Goal: Check status: Check status

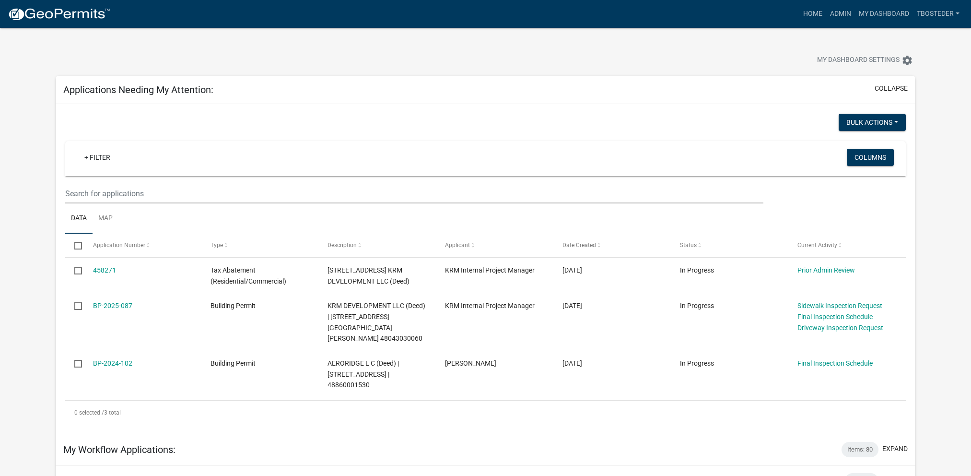
scroll to position [48, 0]
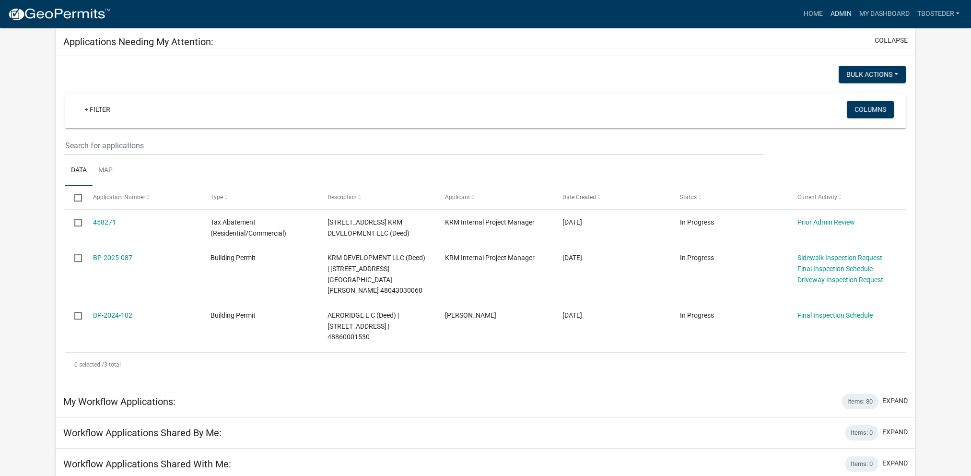
click at [844, 17] on link "Admin" at bounding box center [840, 14] width 29 height 18
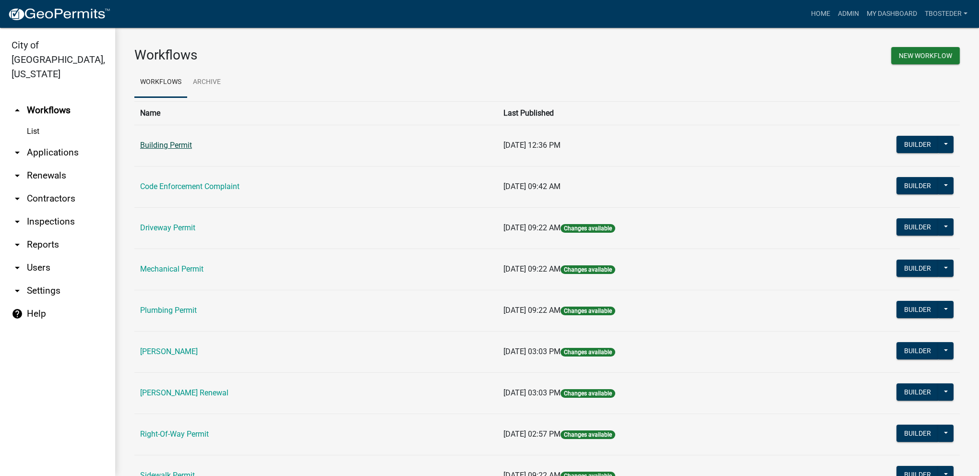
click at [167, 146] on link "Building Permit" at bounding box center [166, 145] width 52 height 9
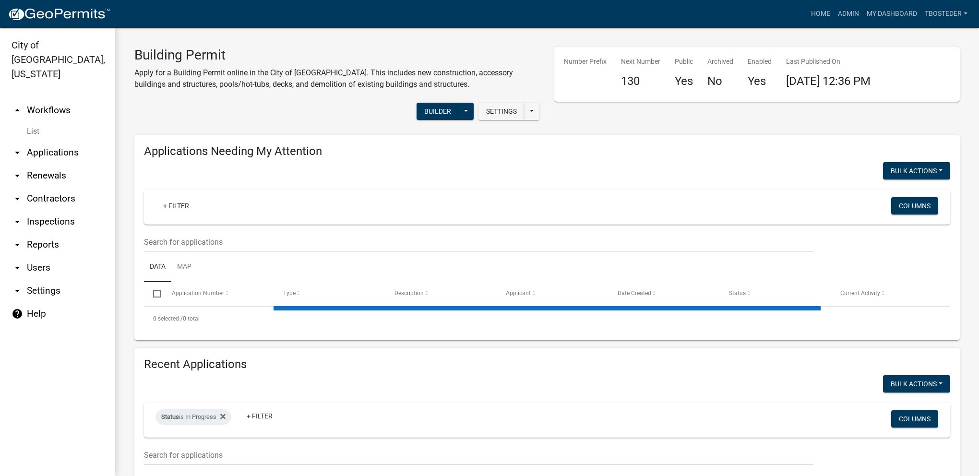
select select "1: 25"
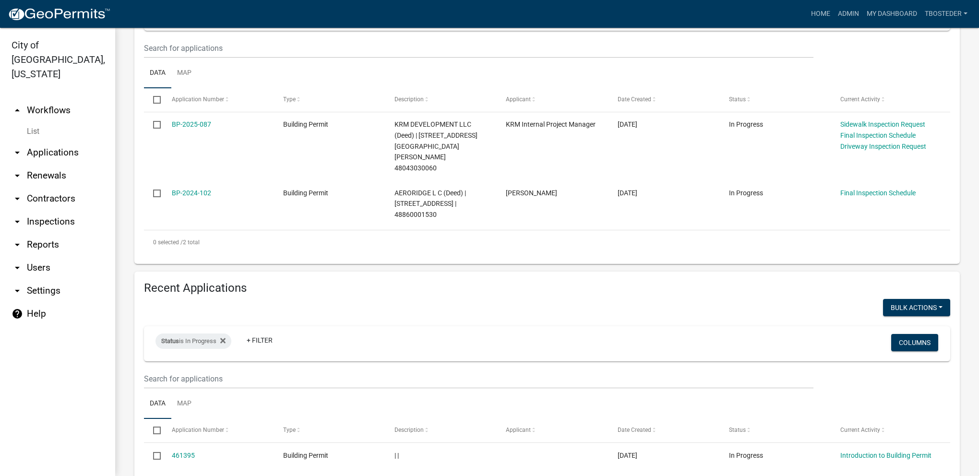
scroll to position [240, 0]
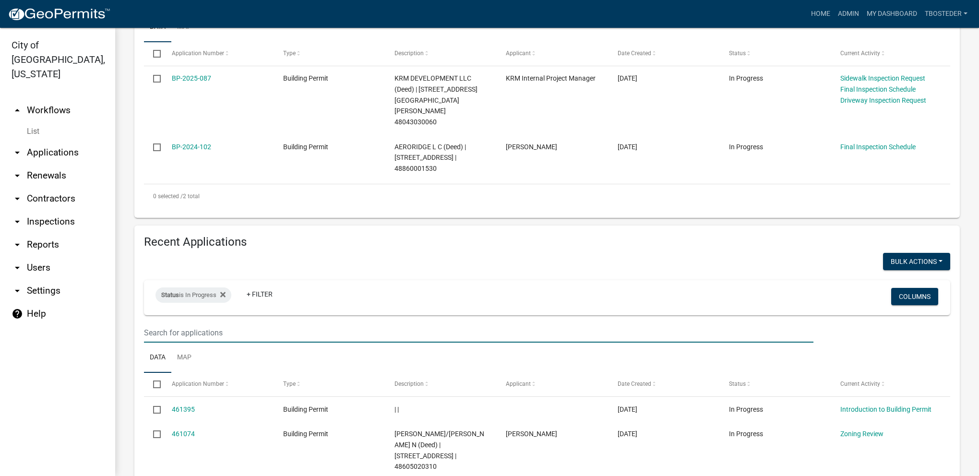
click at [263, 323] on input "text" at bounding box center [478, 333] width 669 height 20
type input "1017 s y st"
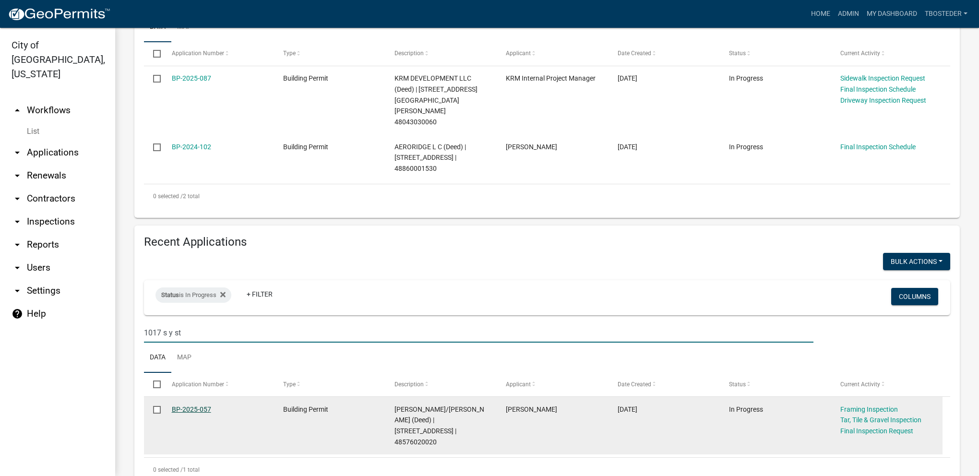
click at [207, 405] on link "BP-2025-057" at bounding box center [191, 409] width 39 height 8
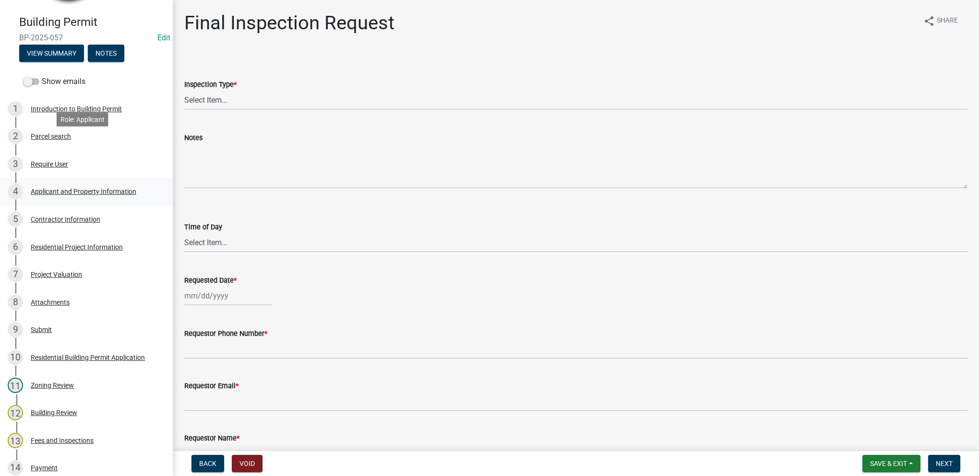
scroll to position [144, 0]
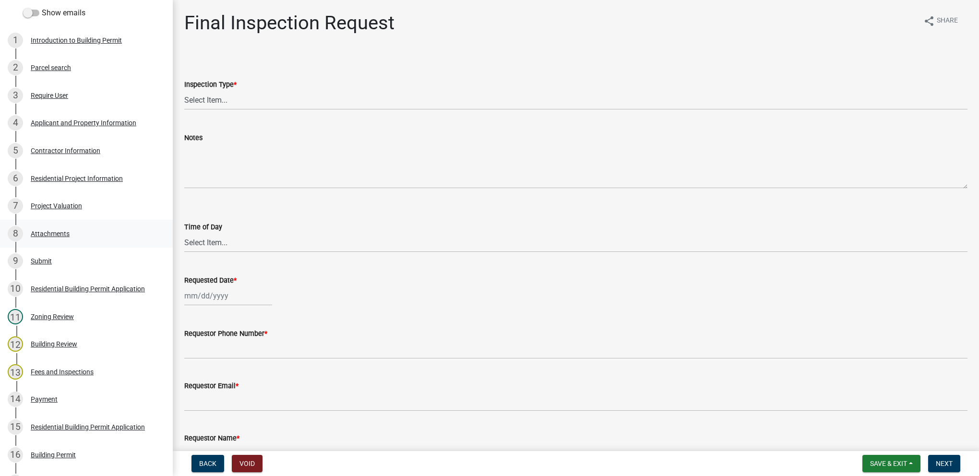
click at [88, 237] on div "8 Attachments" at bounding box center [83, 233] width 150 height 15
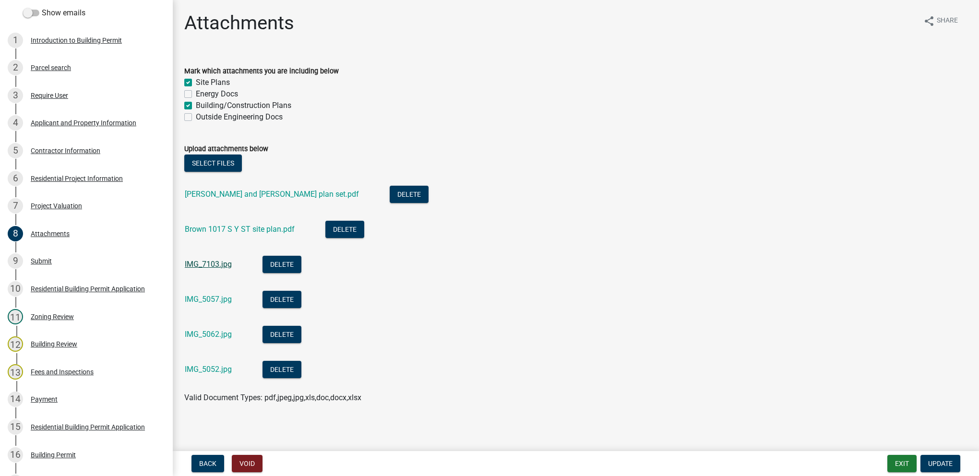
click at [224, 266] on link "IMG_7103.jpg" at bounding box center [208, 264] width 47 height 9
click at [219, 304] on div "IMG_5057.jpg" at bounding box center [216, 301] width 62 height 20
click at [219, 303] on link "IMG_5057.jpg" at bounding box center [208, 299] width 47 height 9
click at [205, 333] on link "IMG_5062.jpg" at bounding box center [208, 334] width 47 height 9
click at [208, 377] on div "IMG_5052.jpg" at bounding box center [216, 371] width 62 height 20
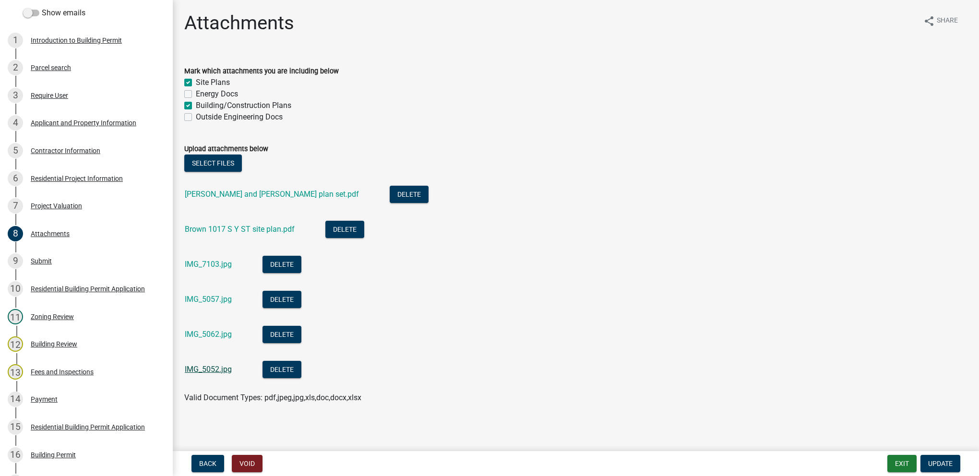
click at [208, 367] on link "IMG_5052.jpg" at bounding box center [208, 369] width 47 height 9
click at [231, 225] on link "Brown 1017 S Y ST site plan.pdf" at bounding box center [240, 228] width 110 height 9
click at [261, 195] on link "[PERSON_NAME] and [PERSON_NAME] plan set.pdf" at bounding box center [272, 193] width 174 height 9
click at [95, 70] on div "2 Parcel search" at bounding box center [83, 67] width 150 height 15
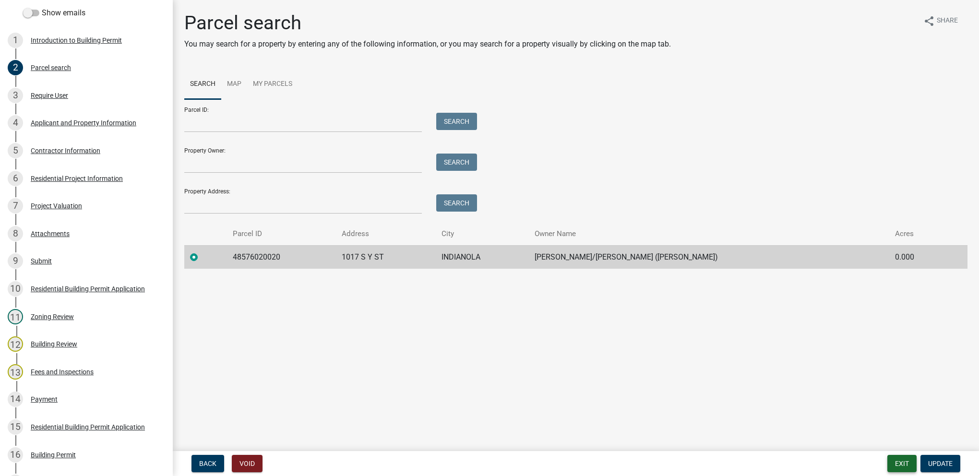
click at [895, 462] on button "Exit" at bounding box center [901, 463] width 29 height 17
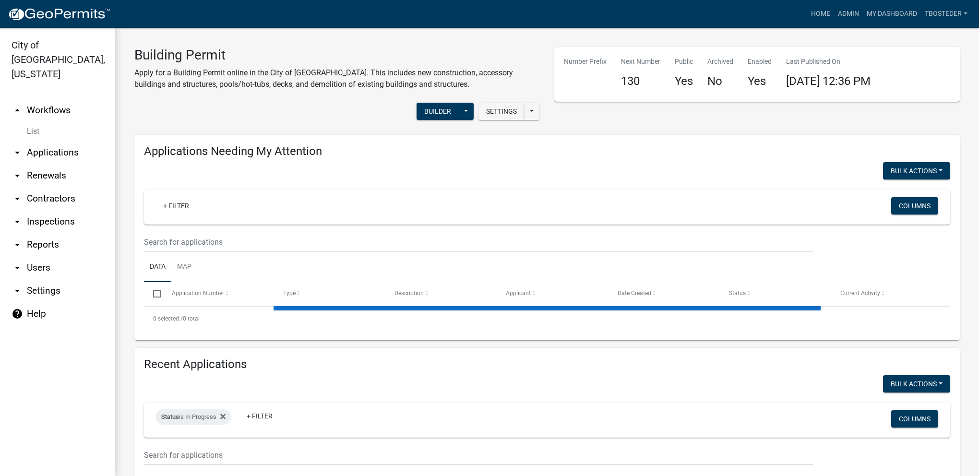
select select "1: 25"
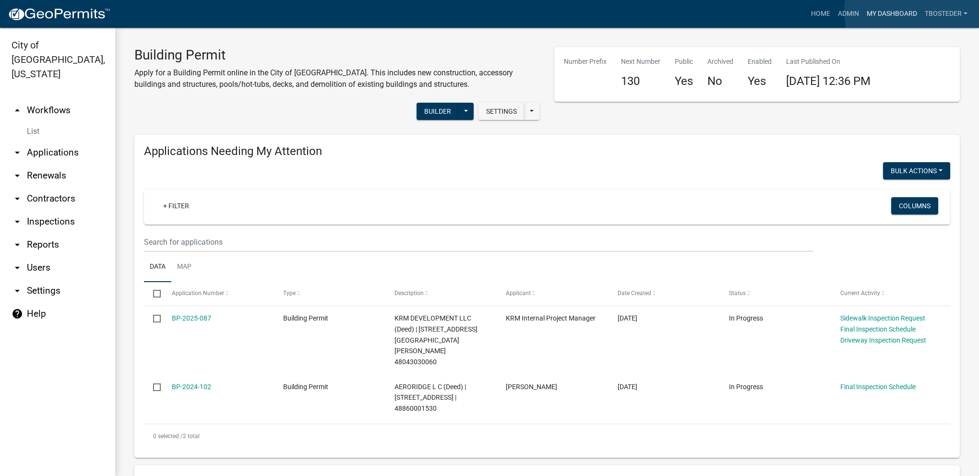
click at [917, 11] on link "My Dashboard" at bounding box center [891, 14] width 58 height 18
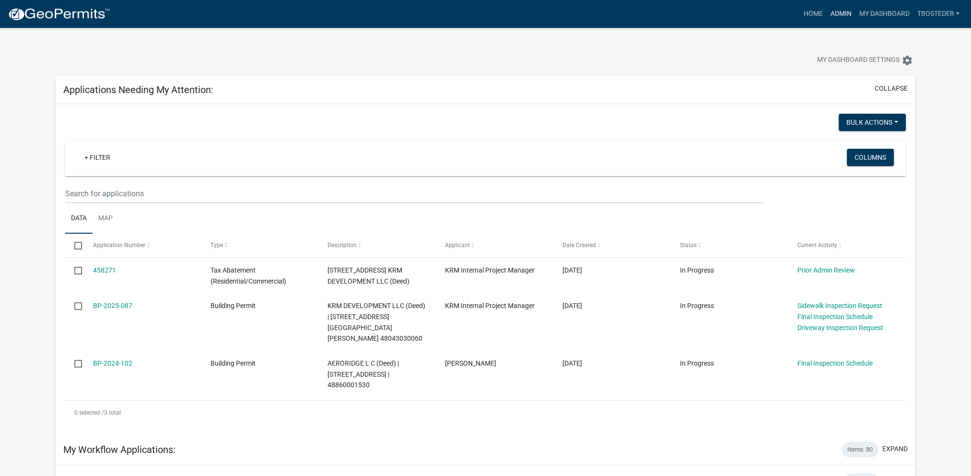
click at [827, 19] on link "Admin" at bounding box center [840, 14] width 29 height 18
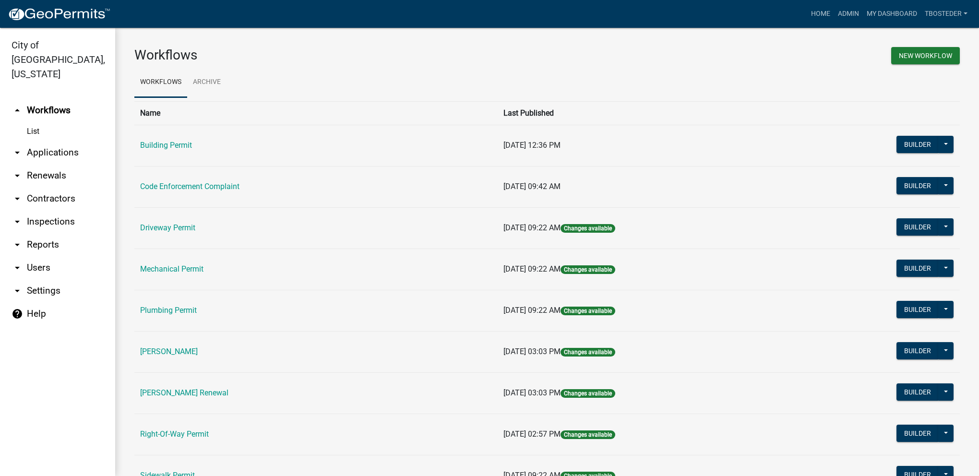
click at [160, 158] on td "Building Permit" at bounding box center [315, 145] width 363 height 41
click at [163, 146] on link "Building Permit" at bounding box center [166, 145] width 52 height 9
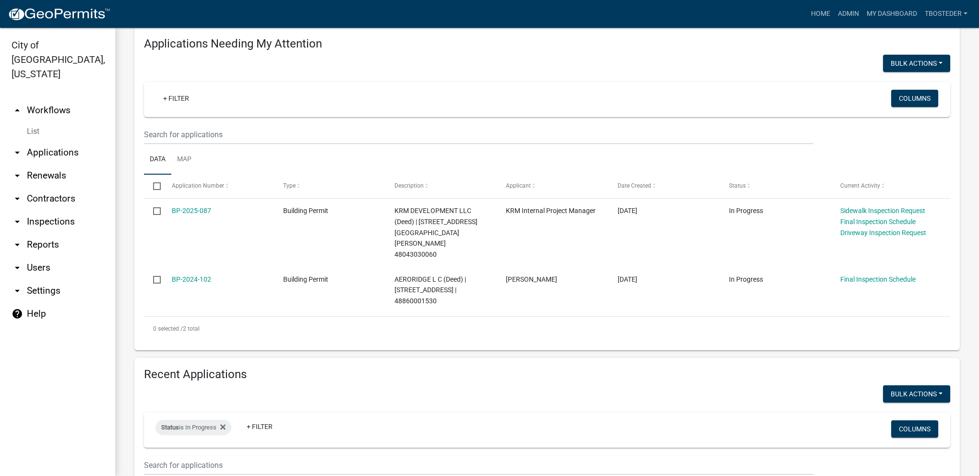
select select "1: 25"
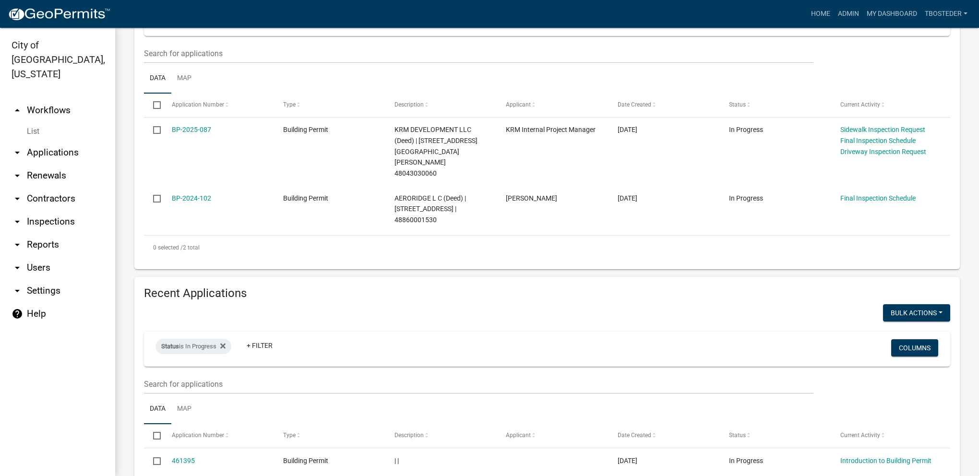
scroll to position [192, 0]
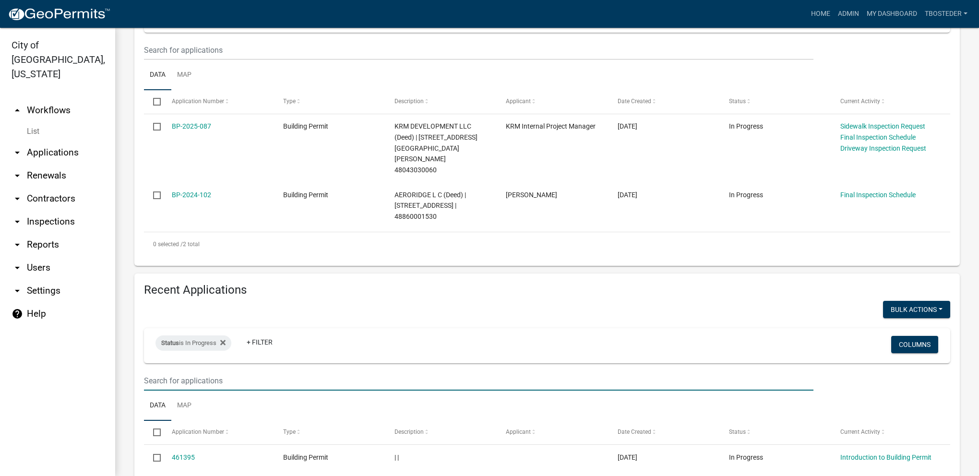
click at [201, 60] on input "text" at bounding box center [478, 50] width 669 height 20
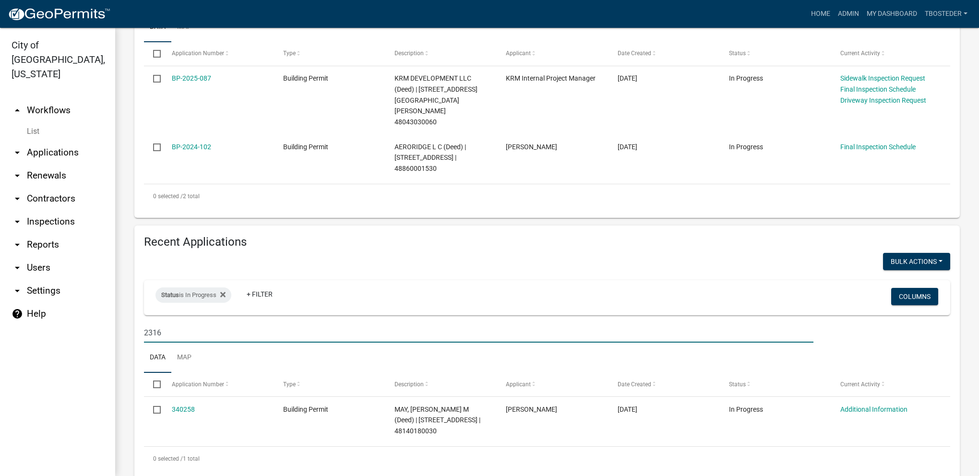
drag, startPoint x: 195, startPoint y: 311, endPoint x: 144, endPoint y: 315, distance: 51.5
click at [144, 323] on input "2316" at bounding box center [478, 333] width 669 height 20
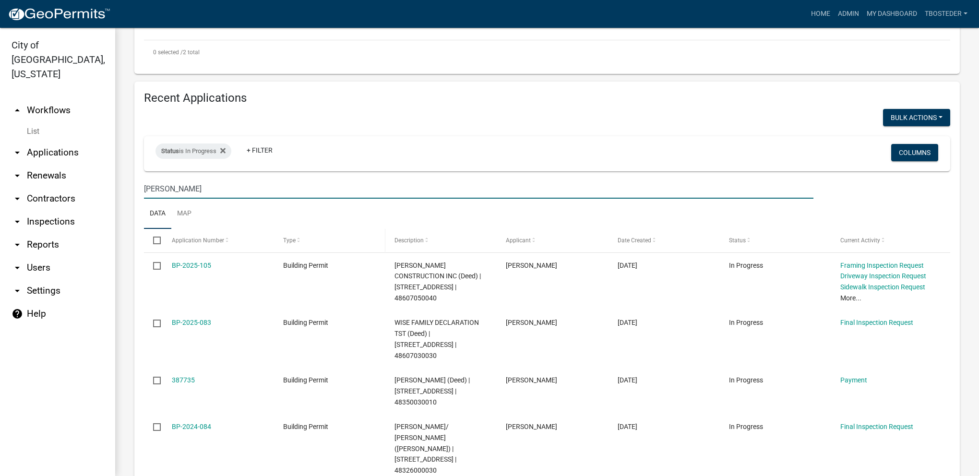
scroll to position [432, 0]
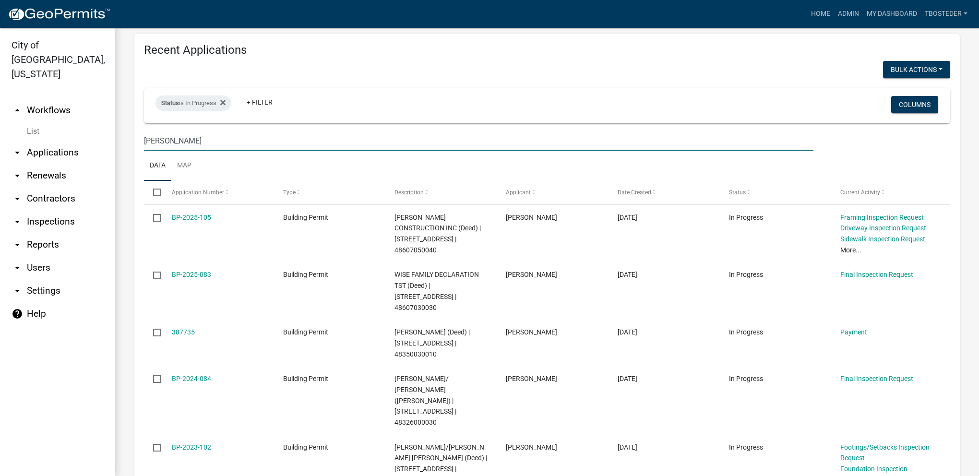
drag, startPoint x: 202, startPoint y: 115, endPoint x: 122, endPoint y: 121, distance: 79.9
click at [122, 121] on div "Building Permit Apply for a Building Permit online in the City of [GEOGRAPHIC_D…" at bounding box center [546, 111] width 863 height 1031
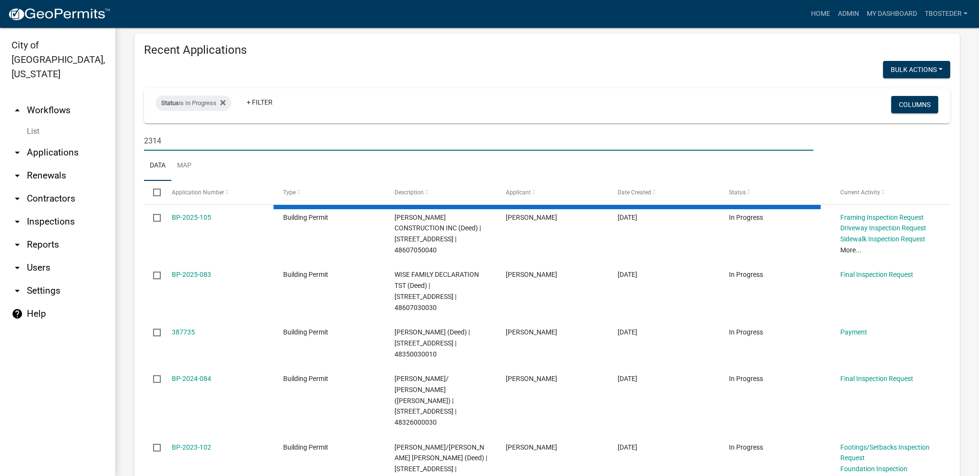
scroll to position [263, 0]
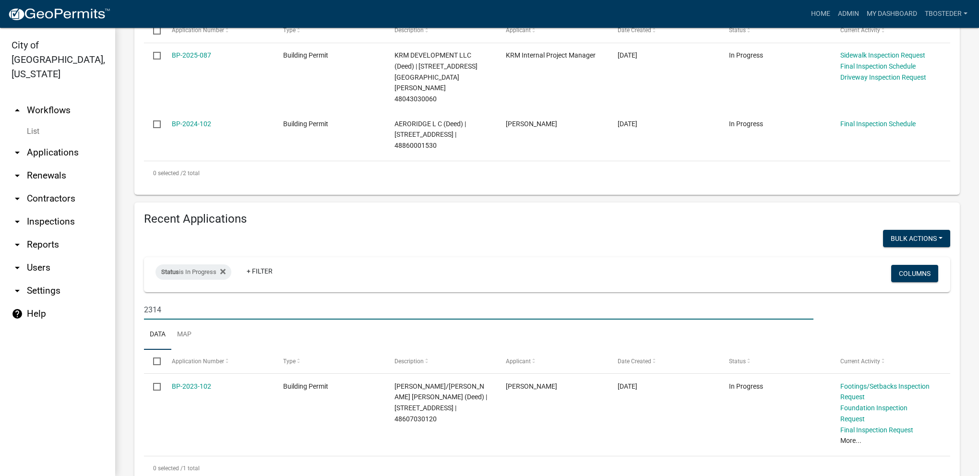
drag, startPoint x: 166, startPoint y: 290, endPoint x: 122, endPoint y: 293, distance: 44.2
click at [122, 293] on div "Building Permit Apply for a Building Permit online in the City of [GEOGRAPHIC_D…" at bounding box center [546, 137] width 863 height 744
type input "2316"
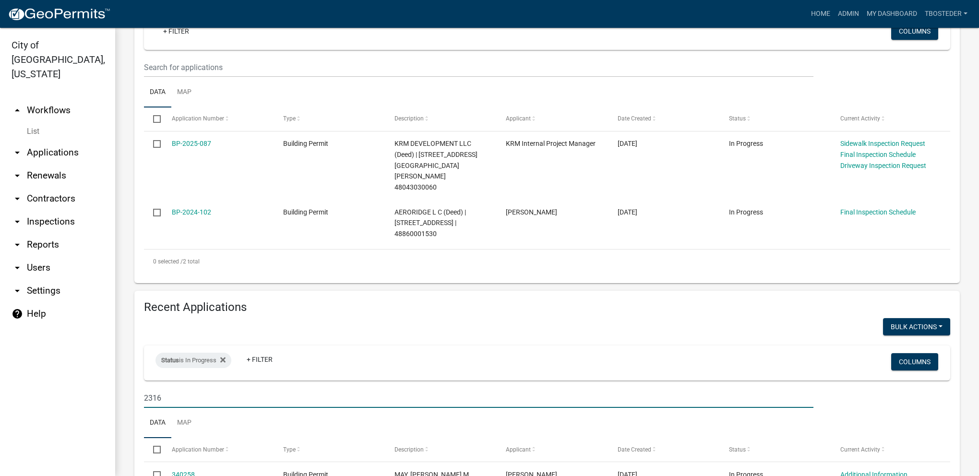
scroll to position [192, 0]
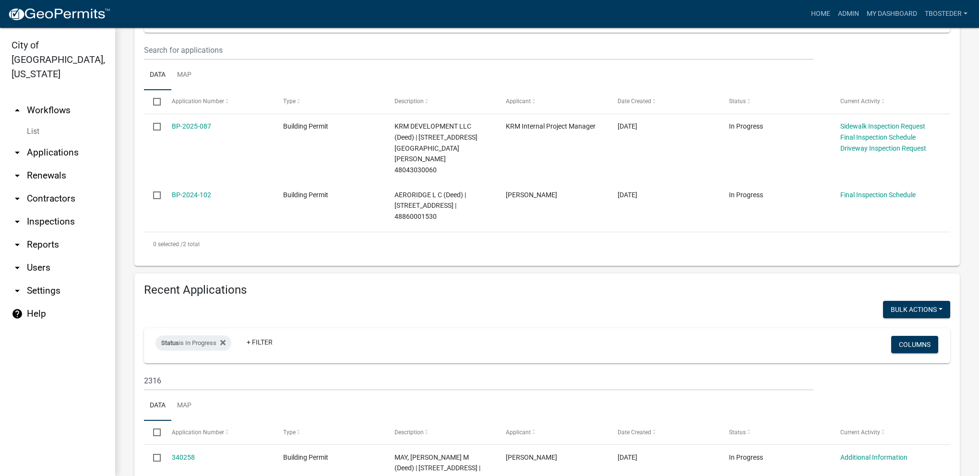
click at [398, 278] on div "Recent Applications Bulk Actions Void Status is In Progress + Filter Columns 23…" at bounding box center [546, 400] width 825 height 255
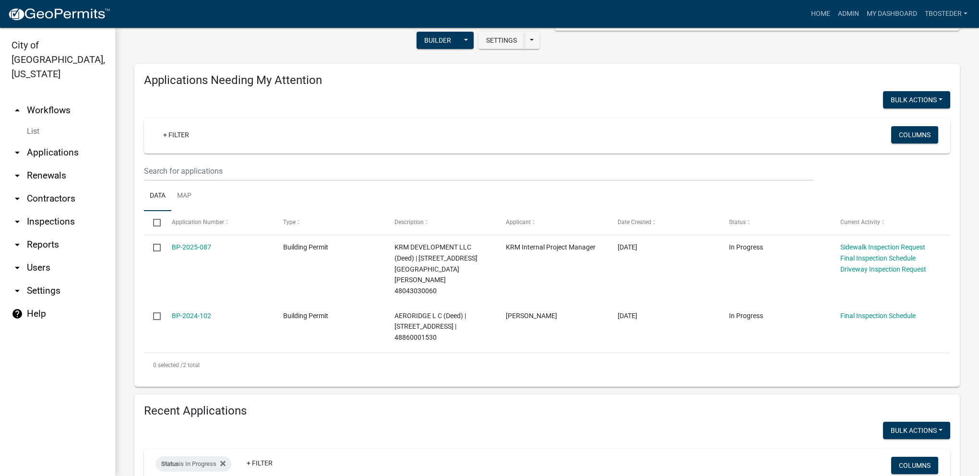
scroll to position [1, 0]
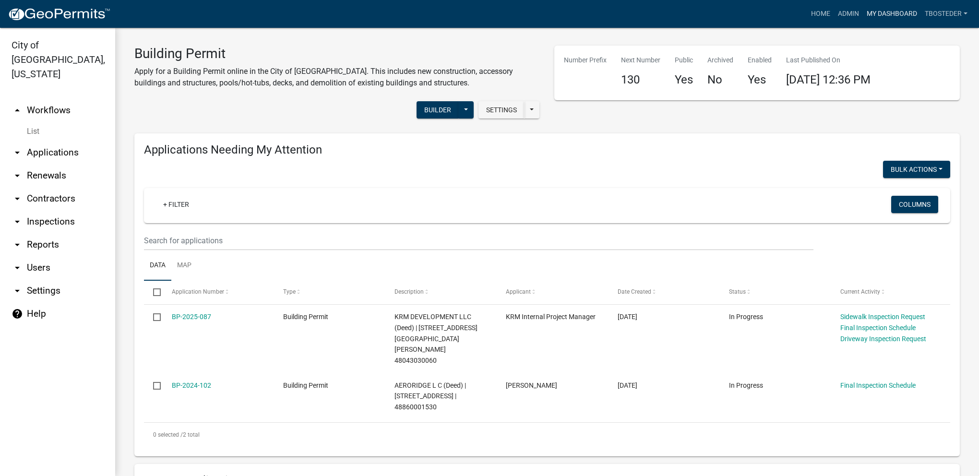
click at [917, 13] on link "My Dashboard" at bounding box center [891, 14] width 58 height 18
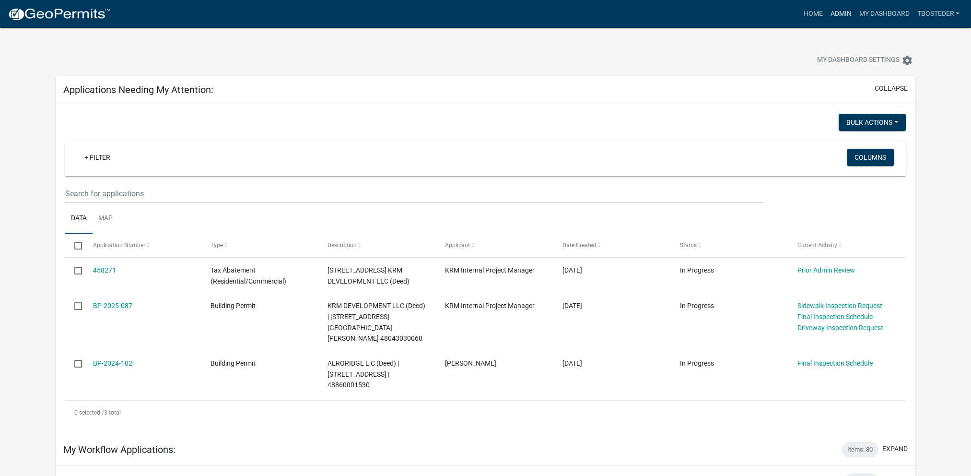
click at [831, 6] on link "Admin" at bounding box center [840, 14] width 29 height 18
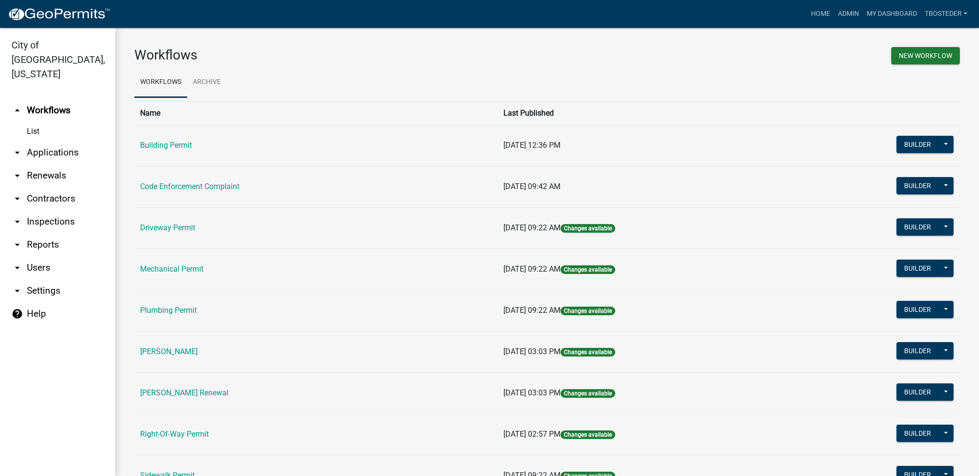
click at [198, 310] on td "Plumbing Permit" at bounding box center [315, 310] width 363 height 41
click at [195, 311] on link "Plumbing Permit" at bounding box center [168, 310] width 57 height 9
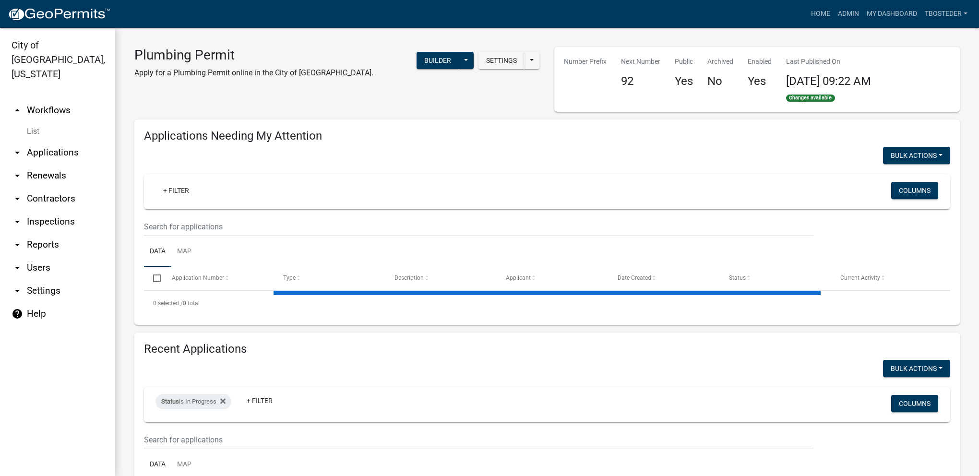
select select "1: 25"
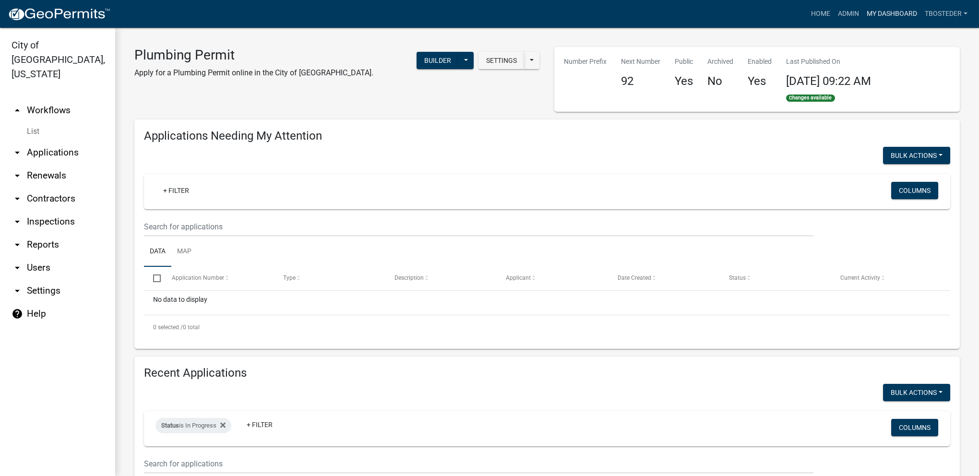
click at [891, 6] on link "My Dashboard" at bounding box center [891, 14] width 58 height 18
